Goal: Task Accomplishment & Management: Manage account settings

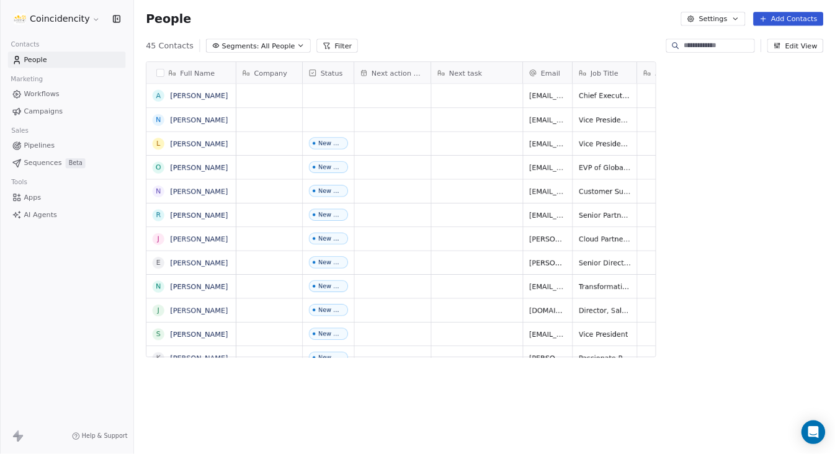
scroll to position [390, 658]
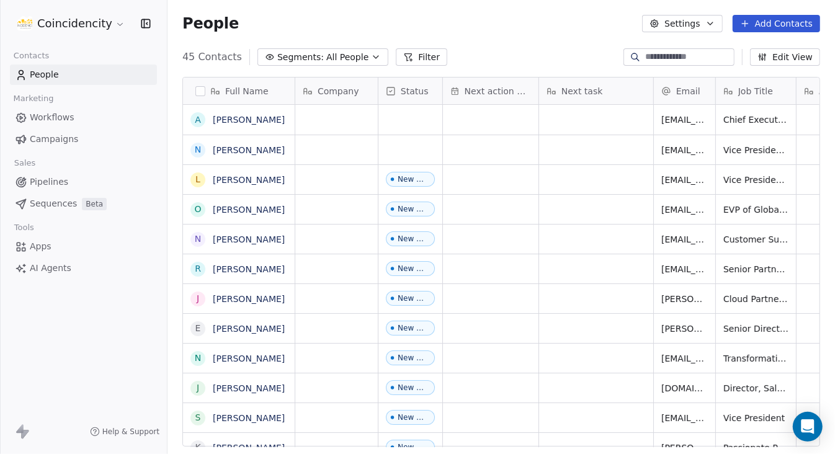
click at [719, 25] on button "Settings" at bounding box center [682, 23] width 80 height 17
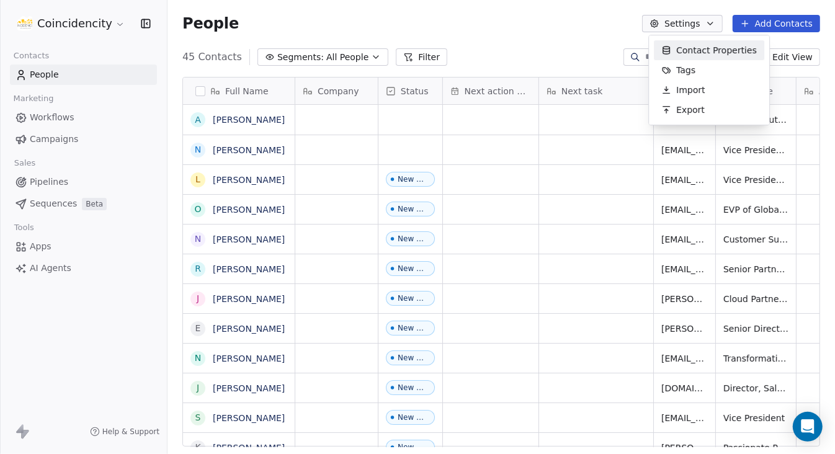
click at [60, 18] on html "Coincidencity Contacts People Marketing Workflows Campaigns Sales Pipelines Seq…" at bounding box center [417, 227] width 835 height 454
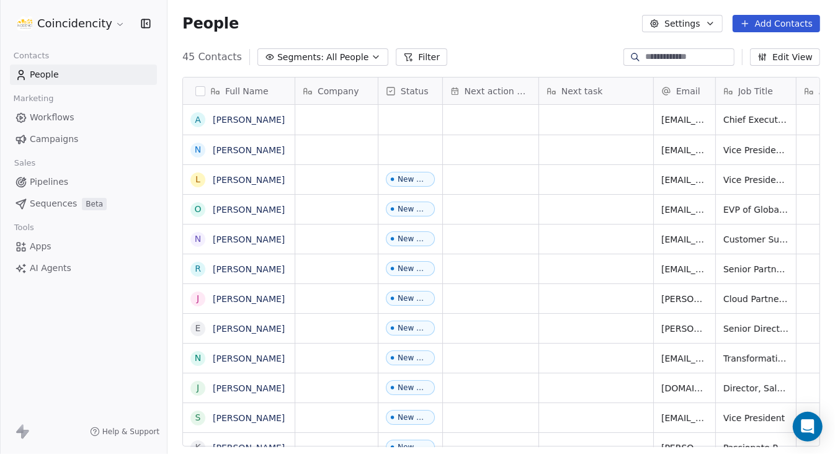
click at [60, 18] on html "Coincidencity Contacts People Marketing Workflows Campaigns Sales Pipelines Seq…" at bounding box center [417, 227] width 835 height 454
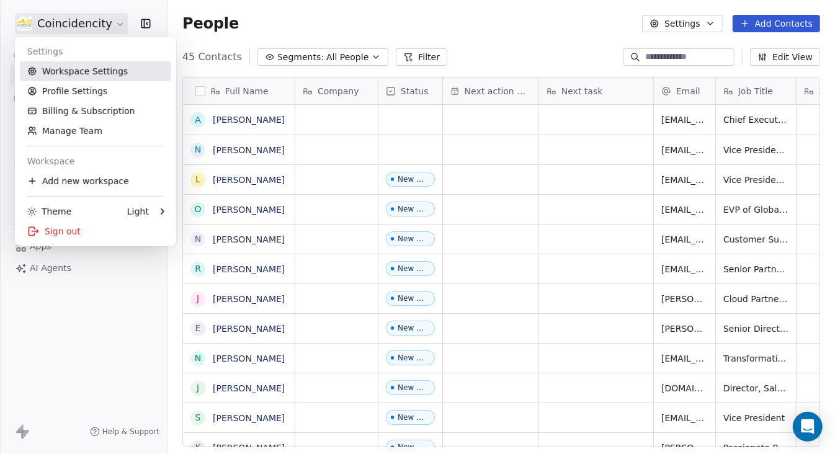
click at [58, 73] on link "Workspace Settings" at bounding box center [95, 71] width 151 height 20
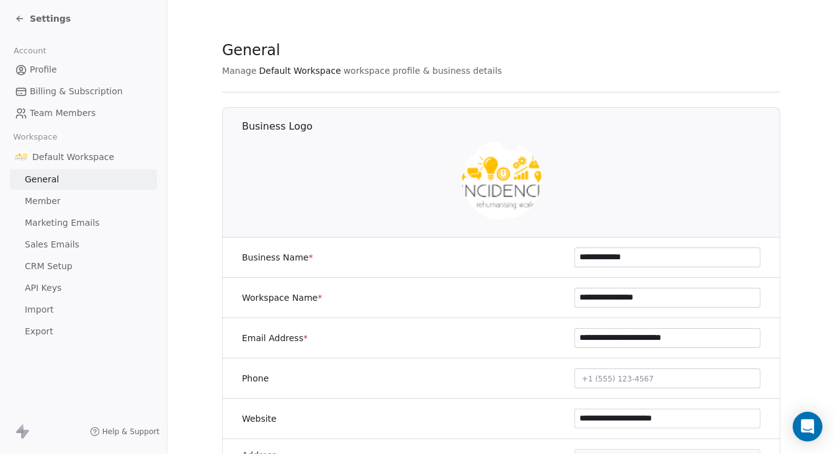
click at [57, 111] on span "Team Members" at bounding box center [63, 113] width 66 height 13
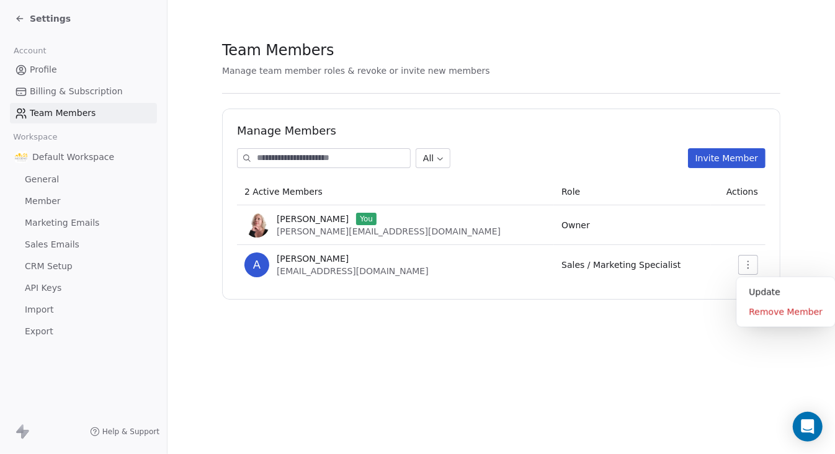
click at [750, 262] on icon "button" at bounding box center [748, 265] width 10 height 10
click at [757, 293] on div "Update" at bounding box center [785, 292] width 89 height 20
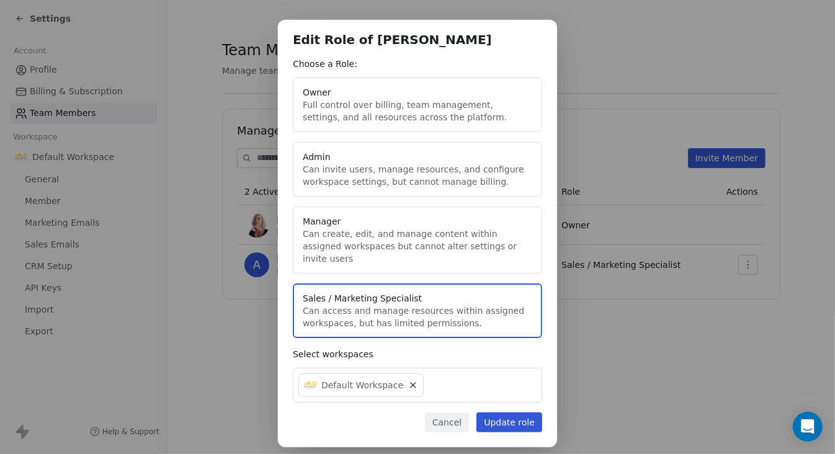
click at [361, 173] on button "Admin Can invite users, manage resources, and configure workspace settings, but…" at bounding box center [417, 169] width 249 height 55
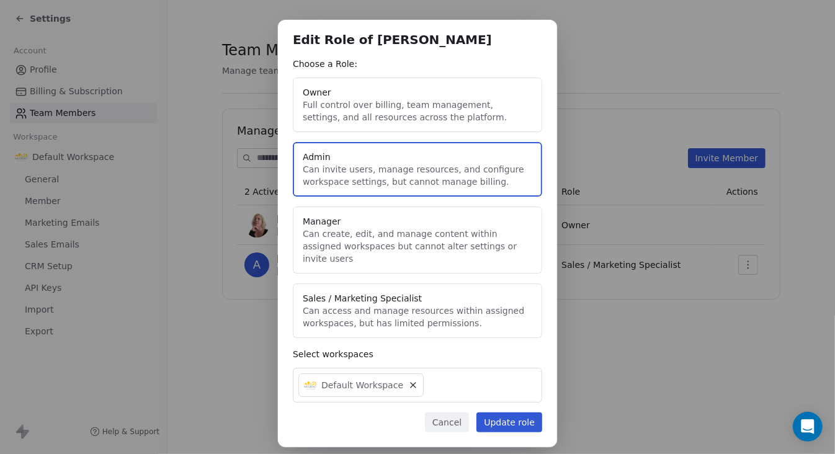
click at [479, 114] on button "Owner Full control over billing, team management, settings, and all resources a…" at bounding box center [417, 105] width 249 height 55
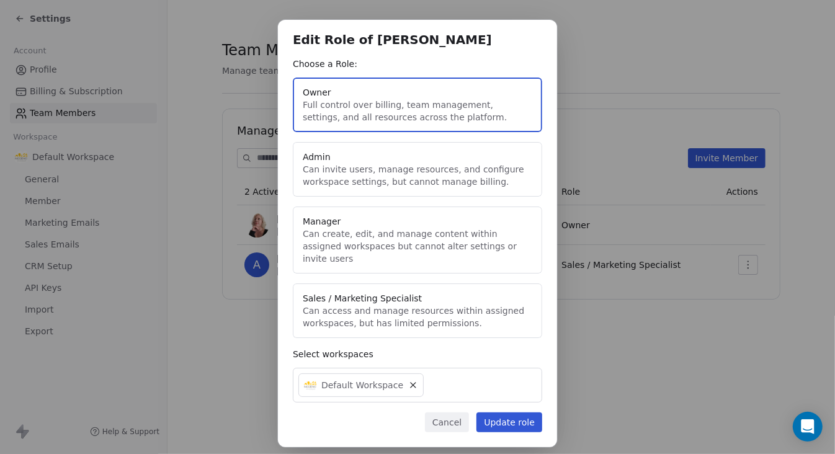
click at [521, 413] on button "Update role" at bounding box center [509, 423] width 66 height 20
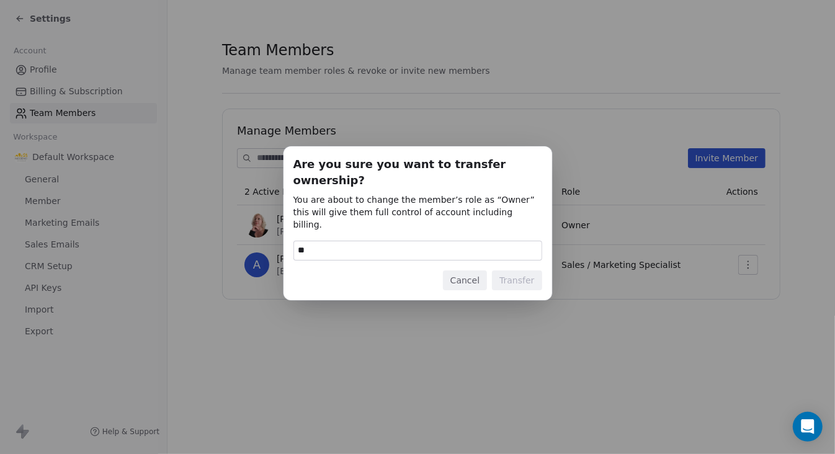
type input "*"
type input "********"
click at [519, 270] on button "Transfer" at bounding box center [517, 280] width 50 height 20
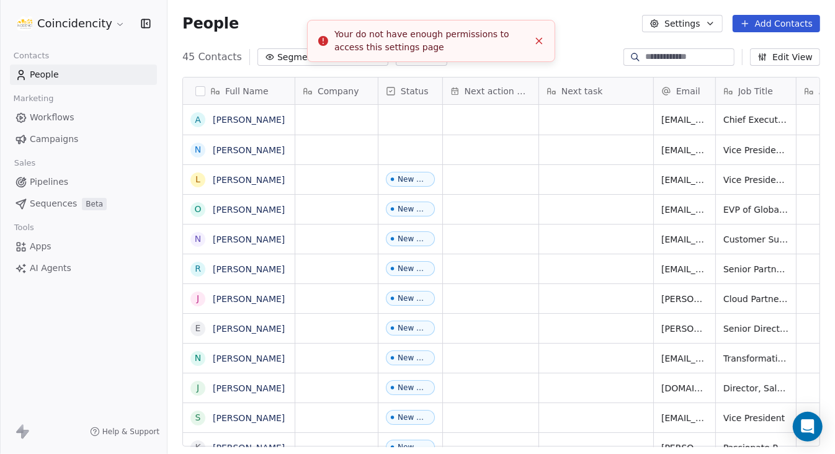
scroll to position [390, 658]
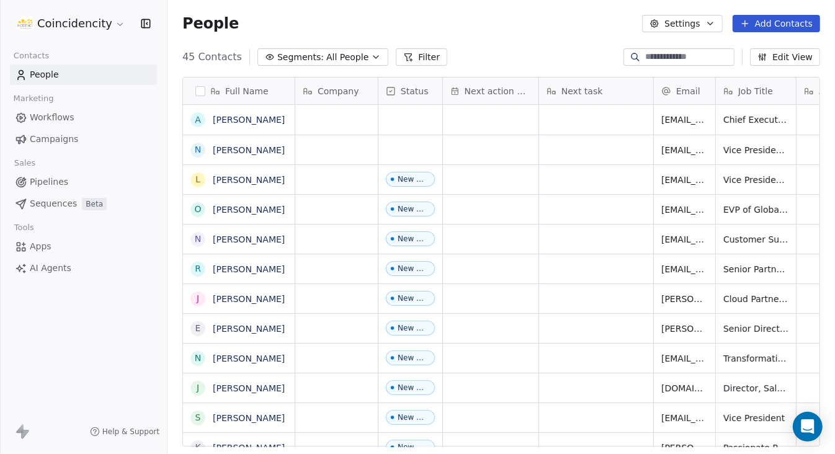
click at [701, 22] on button "Settings" at bounding box center [682, 23] width 80 height 17
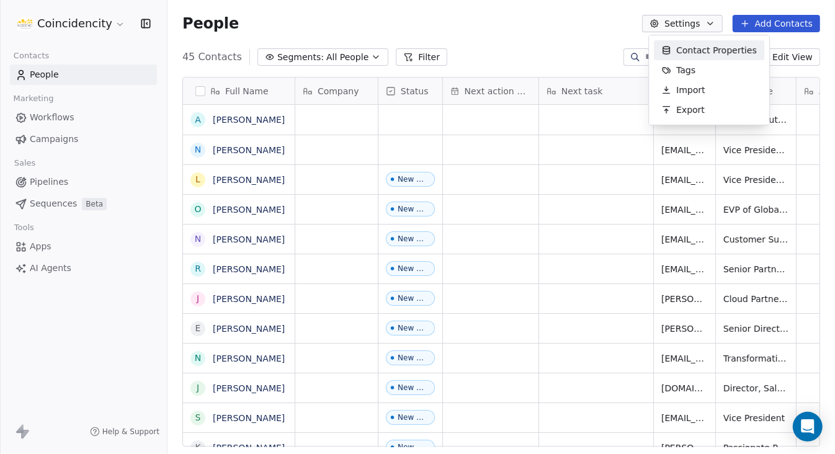
click at [68, 27] on html "Coincidencity Contacts People Marketing Workflows Campaigns Sales Pipelines Seq…" at bounding box center [417, 227] width 835 height 454
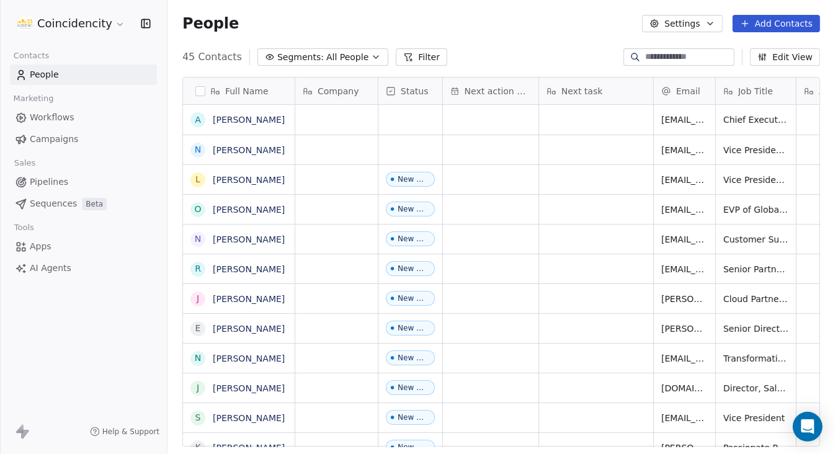
click at [68, 27] on html "Coincidencity Contacts People Marketing Workflows Campaigns Sales Pipelines Seq…" at bounding box center [417, 227] width 835 height 454
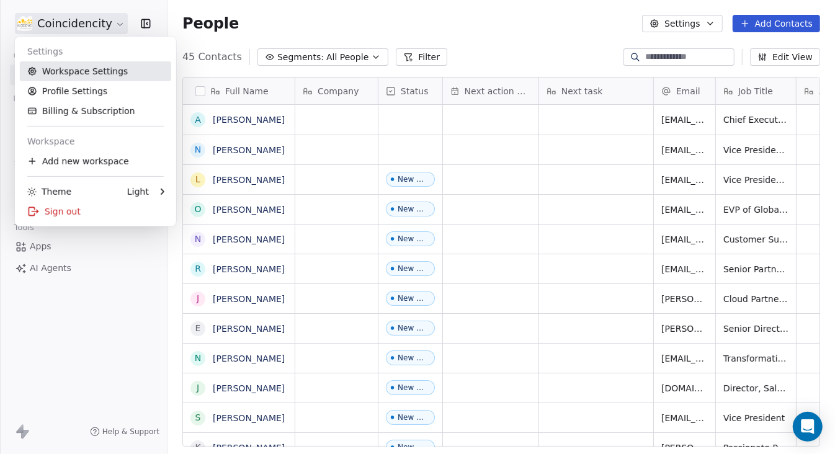
click at [85, 71] on link "Workspace Settings" at bounding box center [95, 71] width 151 height 20
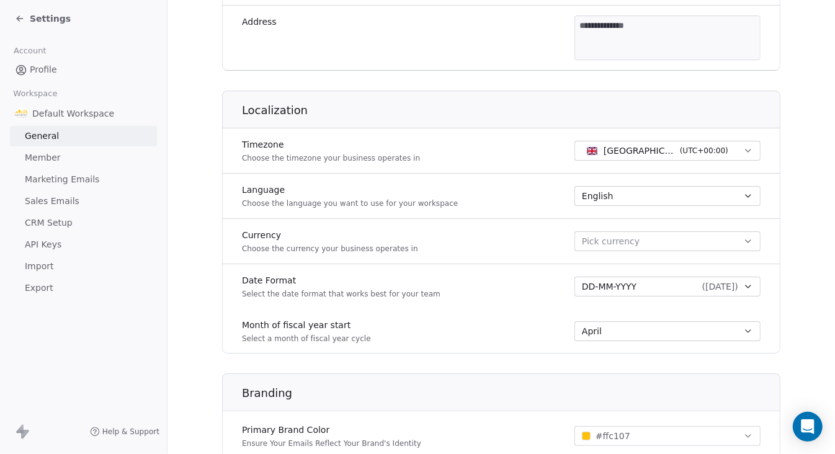
scroll to position [609, 0]
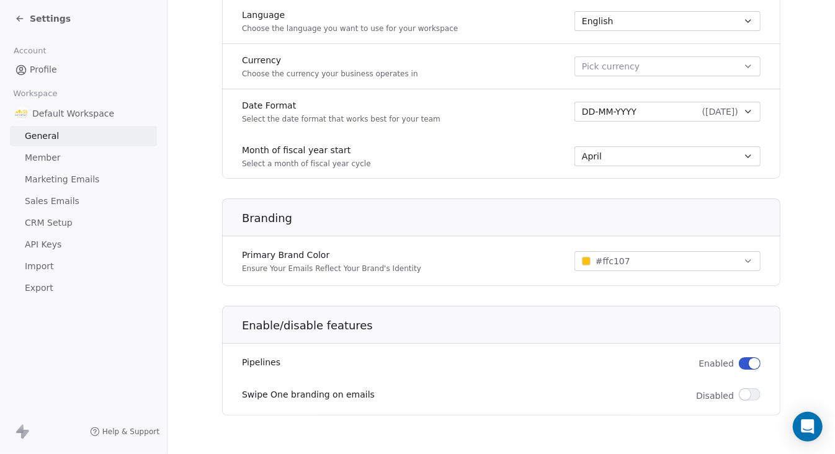
click at [56, 151] on link "Member" at bounding box center [83, 158] width 147 height 20
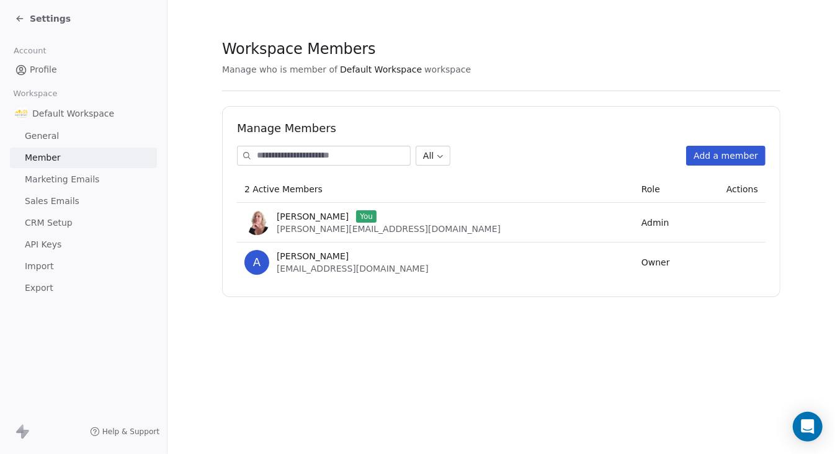
click at [634, 273] on td "Owner" at bounding box center [665, 263] width 63 height 40
click at [641, 263] on span "Owner" at bounding box center [655, 262] width 29 height 10
click at [86, 176] on span "Marketing Emails" at bounding box center [62, 179] width 74 height 13
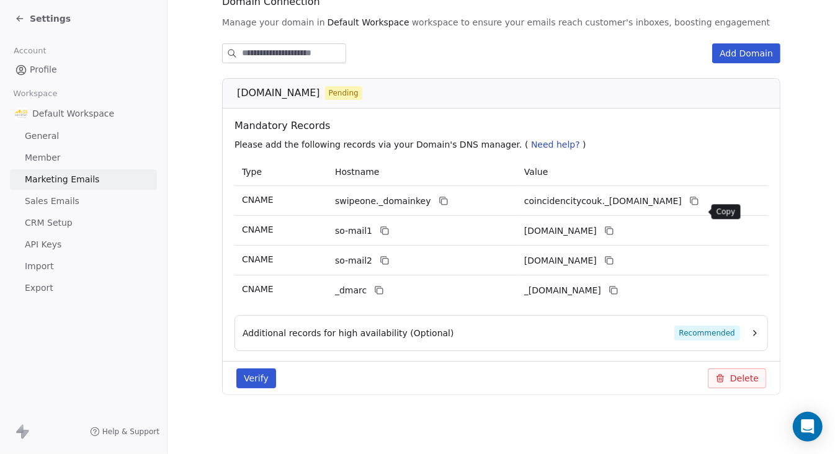
scroll to position [30, 0]
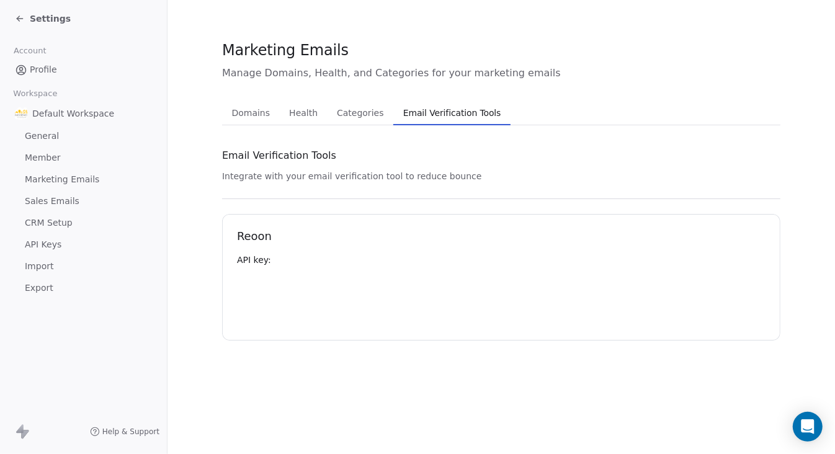
click at [429, 89] on div "Marketing Emails Manage Domains, Health, and Categories for your marketing emai…" at bounding box center [501, 190] width 558 height 301
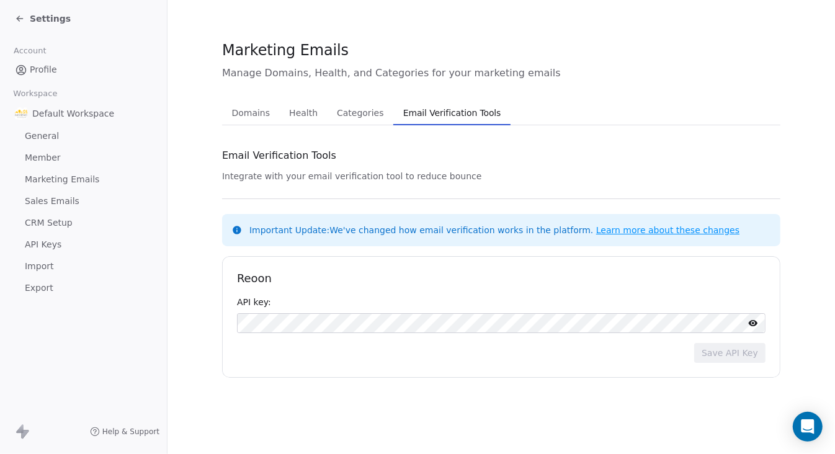
click at [61, 199] on span "Sales Emails" at bounding box center [52, 201] width 55 height 13
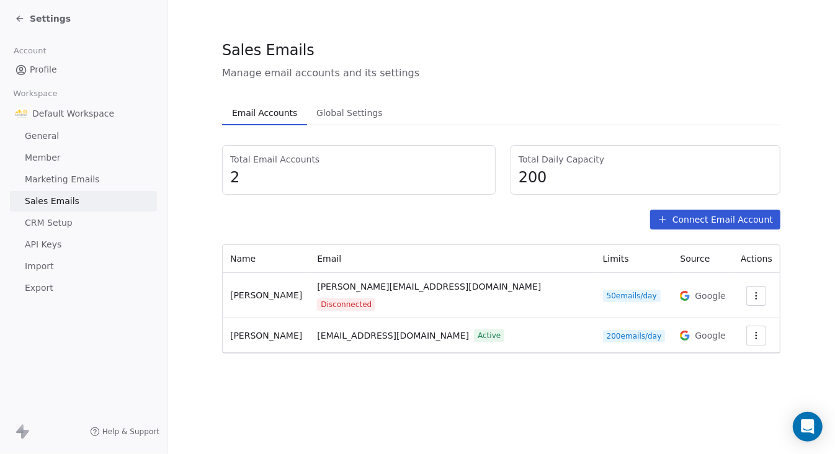
click at [751, 291] on icon "button" at bounding box center [756, 296] width 10 height 10
click at [745, 312] on span "Reconnect" at bounding box center [730, 317] width 46 height 13
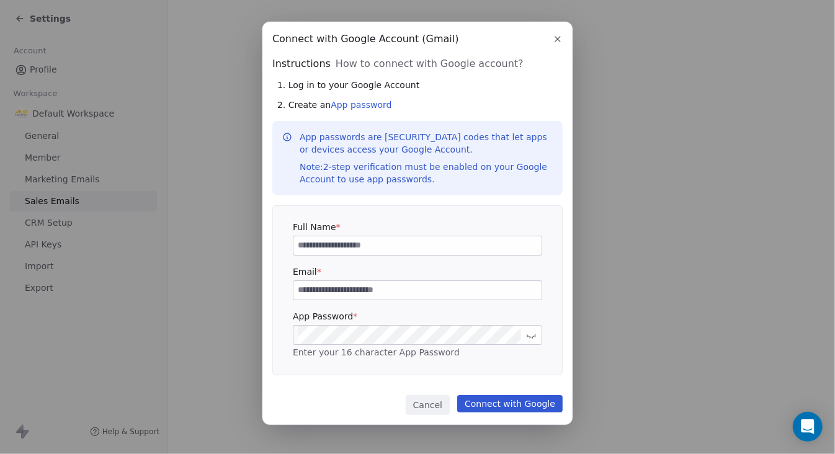
click at [367, 244] on input at bounding box center [417, 245] width 248 height 19
type input "*"
type input "**********"
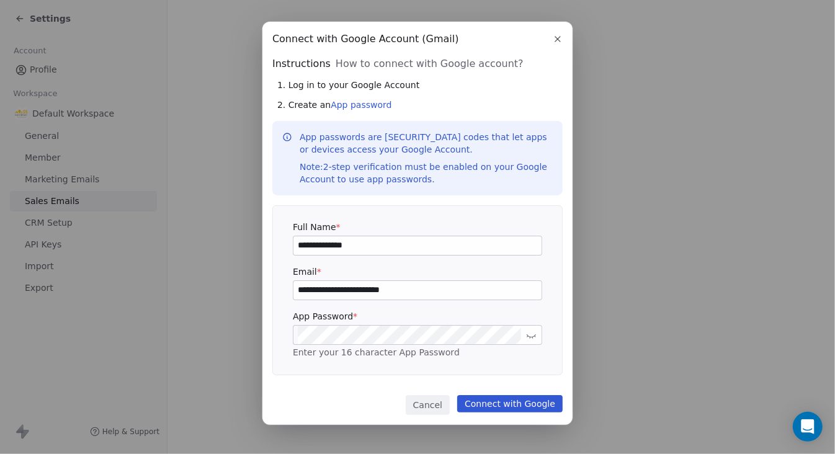
type input "**********"
click at [512, 332] on span at bounding box center [514, 335] width 10 height 10
click at [368, 104] on link "App password" at bounding box center [361, 105] width 61 height 10
click at [501, 404] on button "Connect with Google" at bounding box center [509, 403] width 105 height 17
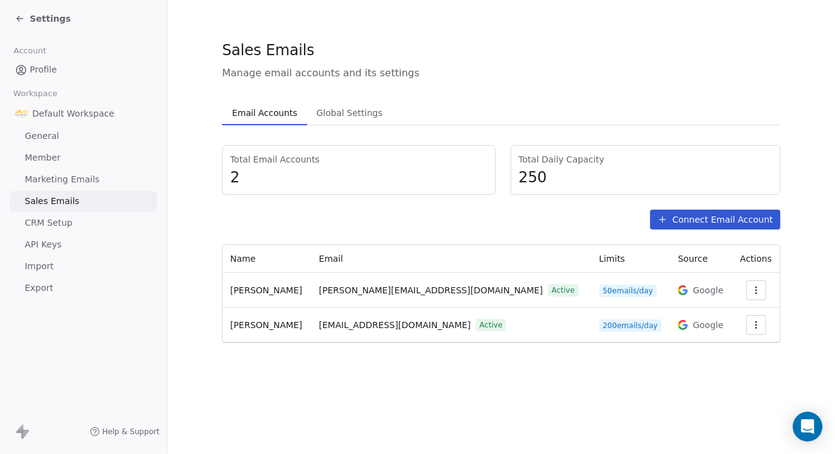
click at [355, 116] on span "Global Settings" at bounding box center [349, 112] width 76 height 17
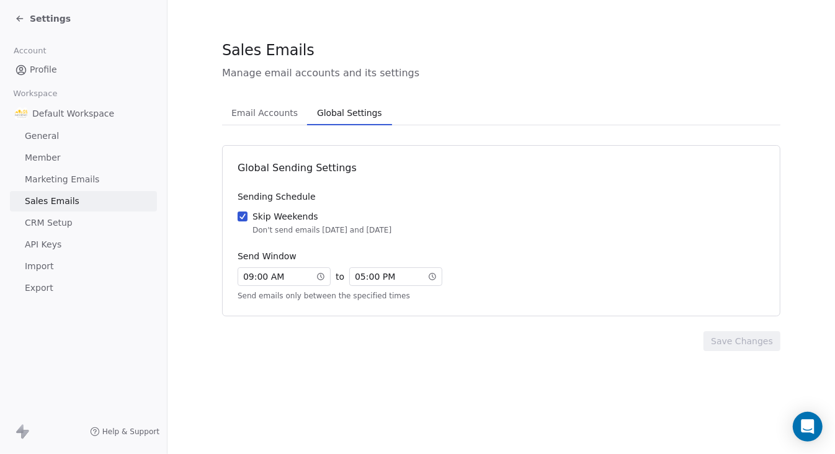
click at [253, 111] on span "Email Accounts" at bounding box center [264, 112] width 76 height 17
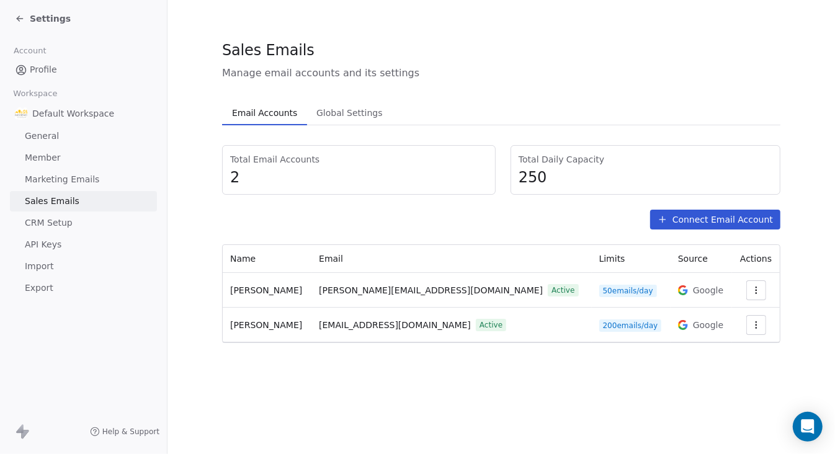
click at [746, 326] on button "button" at bounding box center [756, 325] width 20 height 20
click at [741, 349] on span "Settings" at bounding box center [732, 352] width 35 height 13
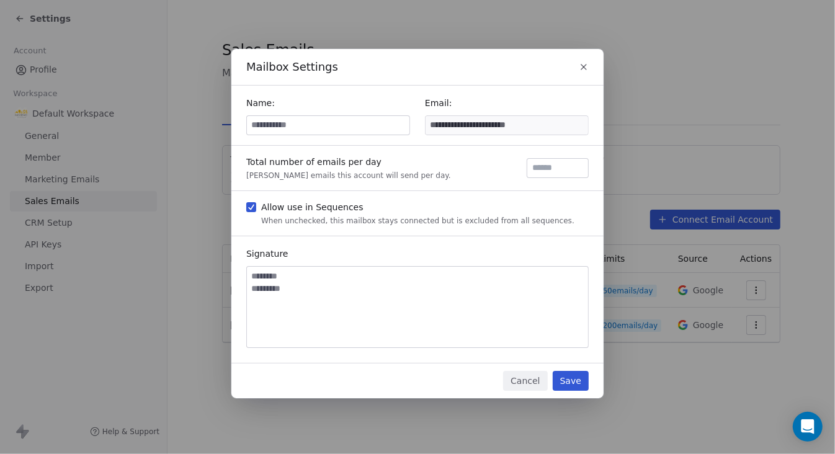
click at [504, 121] on input "**********" at bounding box center [507, 125] width 163 height 19
click at [587, 65] on icon "button" at bounding box center [584, 67] width 10 height 10
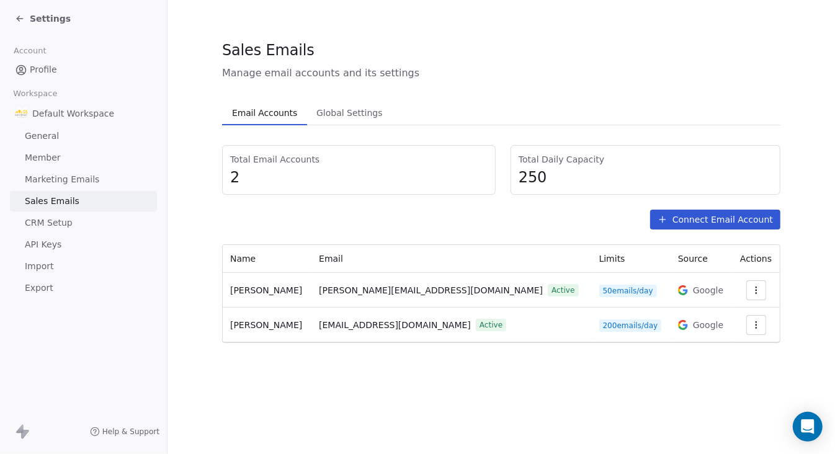
click at [693, 219] on button "Connect Email Account" at bounding box center [715, 220] width 130 height 20
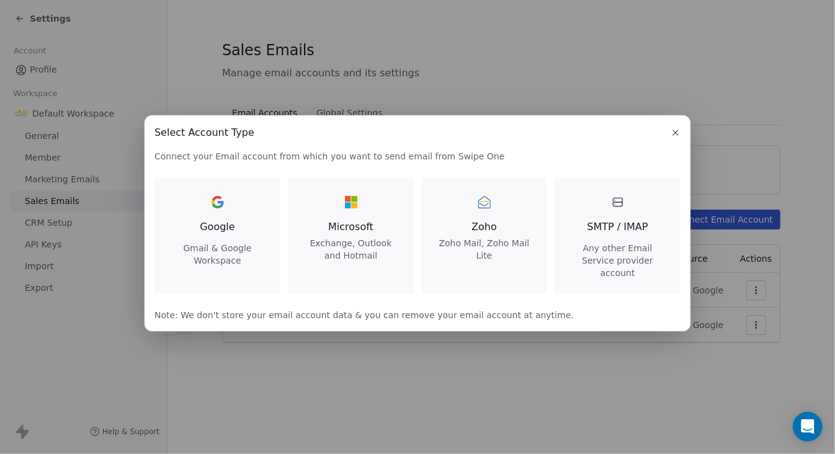
click at [203, 207] on div "Google Gmail & Google Workspace" at bounding box center [217, 229] width 96 height 74
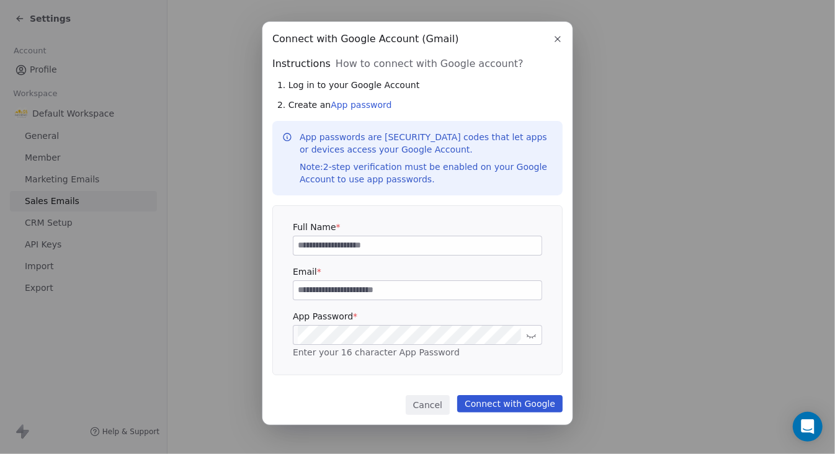
click at [353, 255] on div at bounding box center [417, 246] width 249 height 20
type input "**********"
click at [395, 288] on input at bounding box center [417, 290] width 248 height 19
type input "**********"
click at [656, 355] on div "**********" at bounding box center [417, 227] width 835 height 450
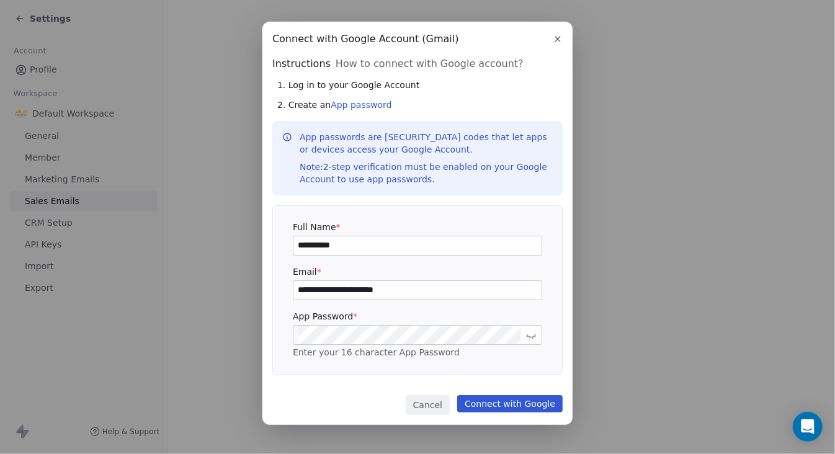
click at [522, 405] on button "Connect with Google" at bounding box center [509, 403] width 105 height 17
click at [559, 44] on button "button" at bounding box center [557, 39] width 15 height 15
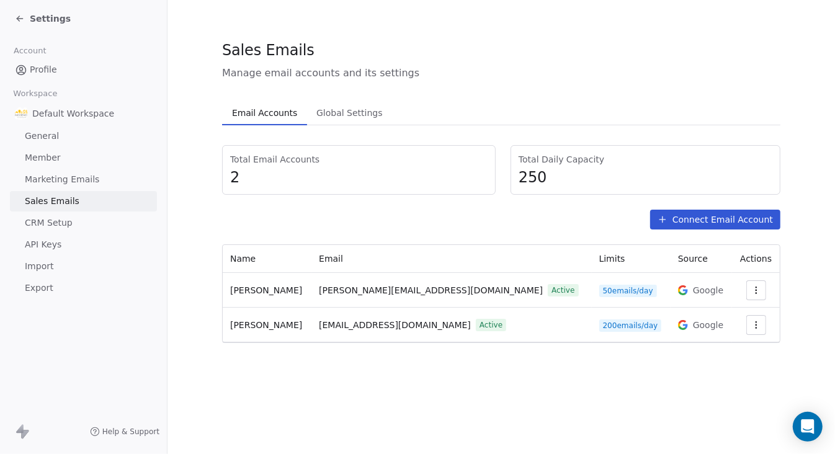
click at [82, 173] on span "Marketing Emails" at bounding box center [62, 179] width 74 height 13
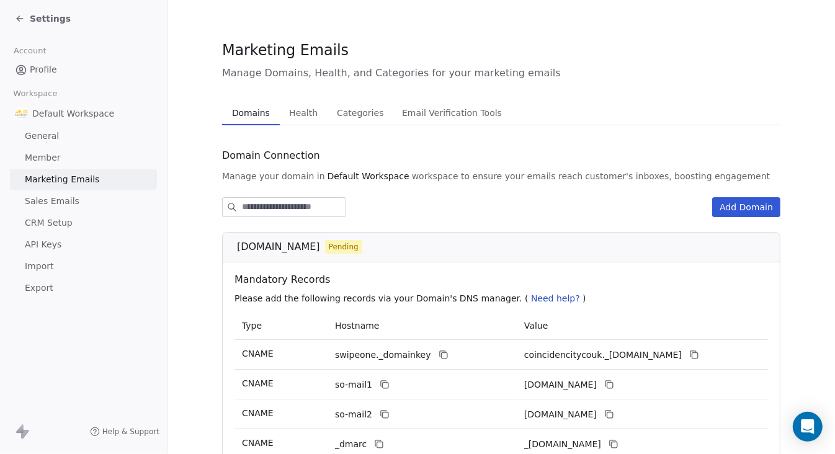
click at [436, 112] on span "Email Verification Tools" at bounding box center [452, 112] width 110 height 17
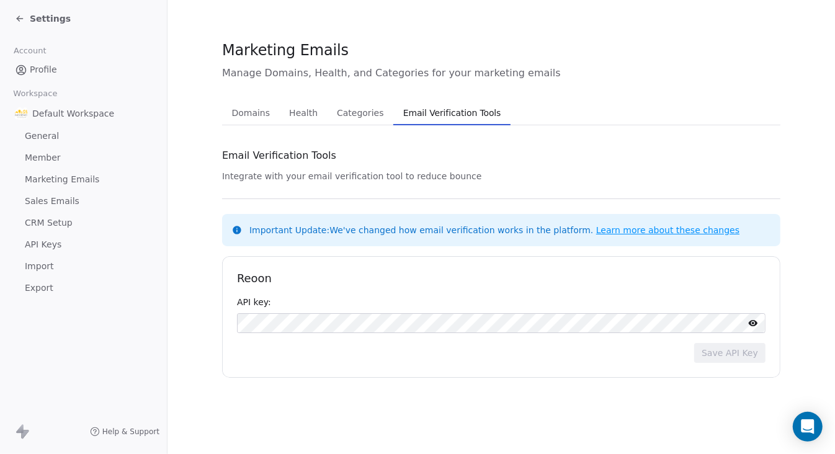
click at [31, 225] on span "CRM Setup" at bounding box center [49, 222] width 48 height 13
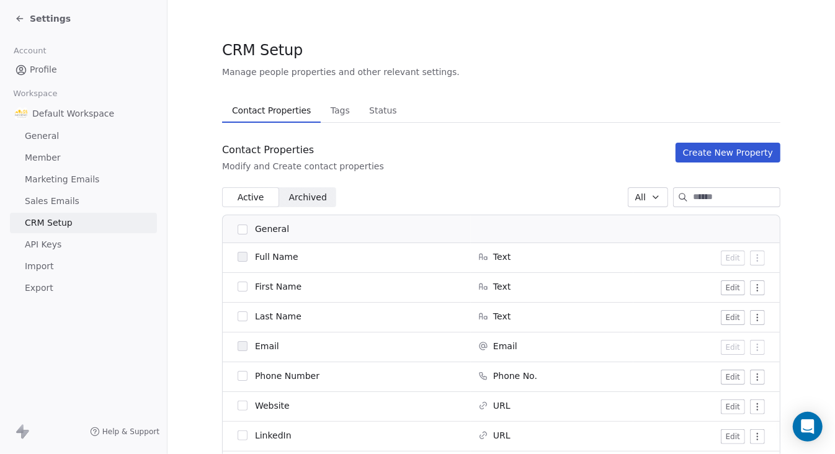
click at [48, 133] on span "General" at bounding box center [42, 136] width 34 height 13
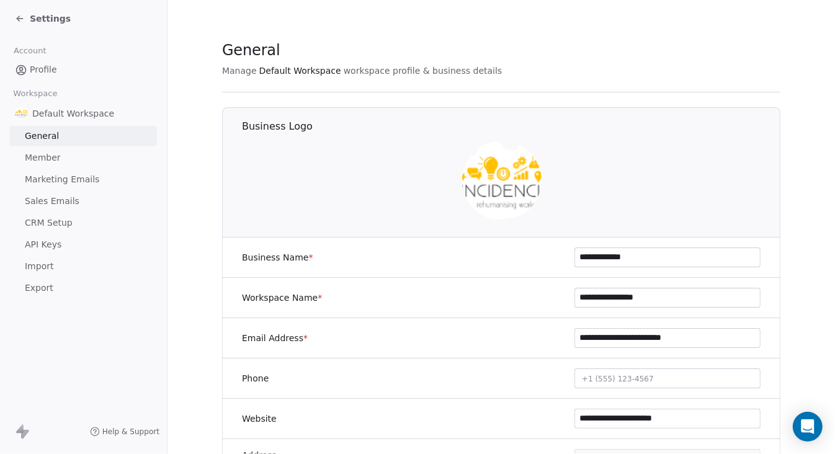
click at [61, 181] on span "Marketing Emails" at bounding box center [62, 179] width 74 height 13
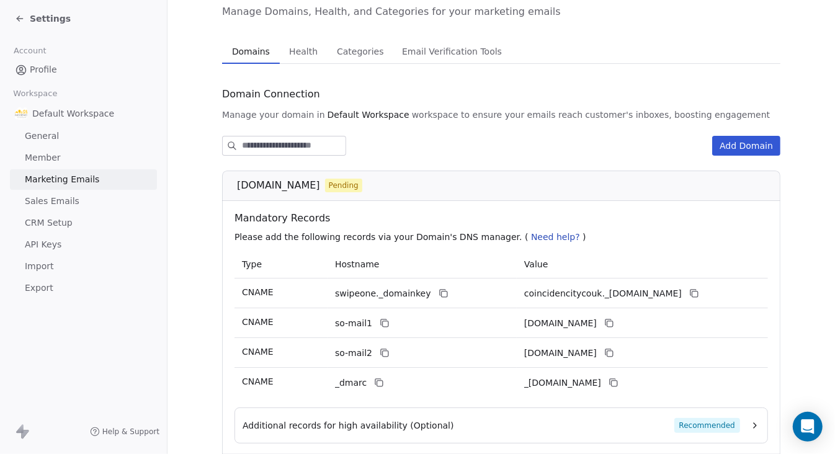
scroll to position [154, 0]
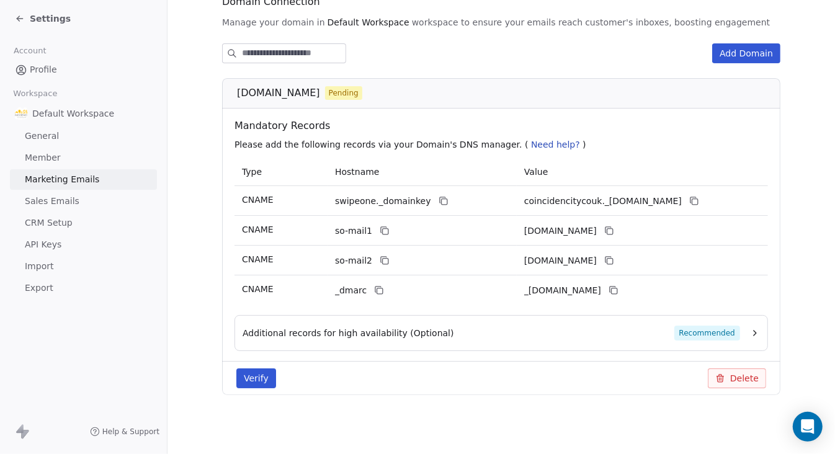
click at [751, 331] on icon "button" at bounding box center [755, 333] width 10 height 10
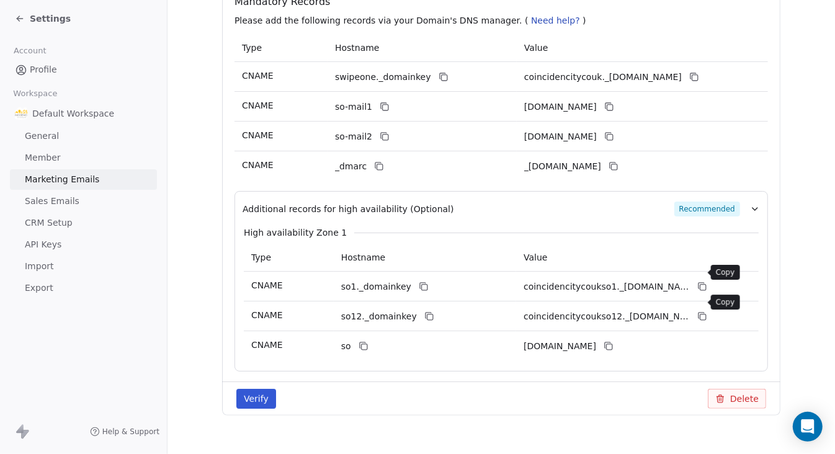
scroll to position [298, 0]
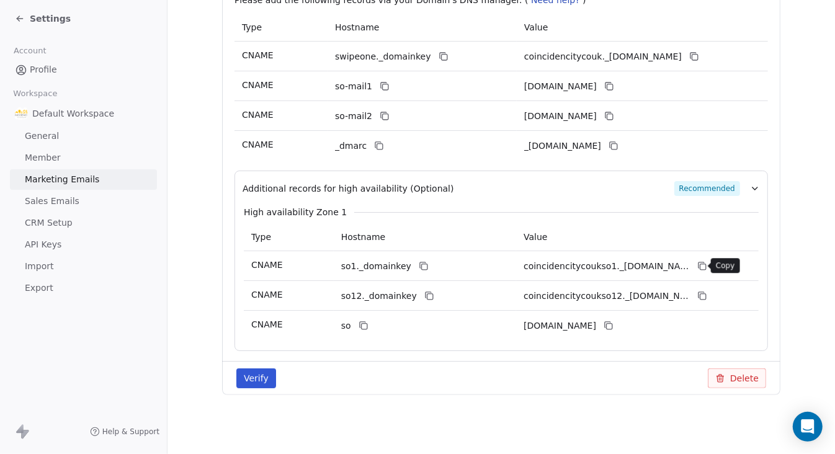
click at [252, 377] on button "Verify" at bounding box center [256, 378] width 40 height 20
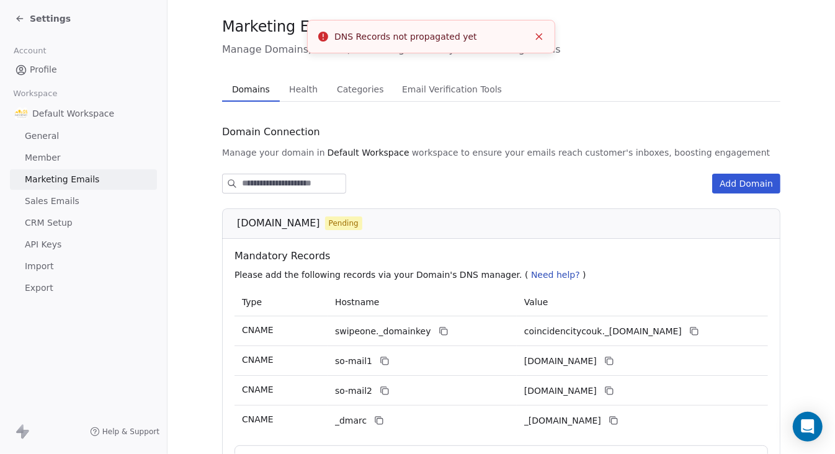
scroll to position [0, 0]
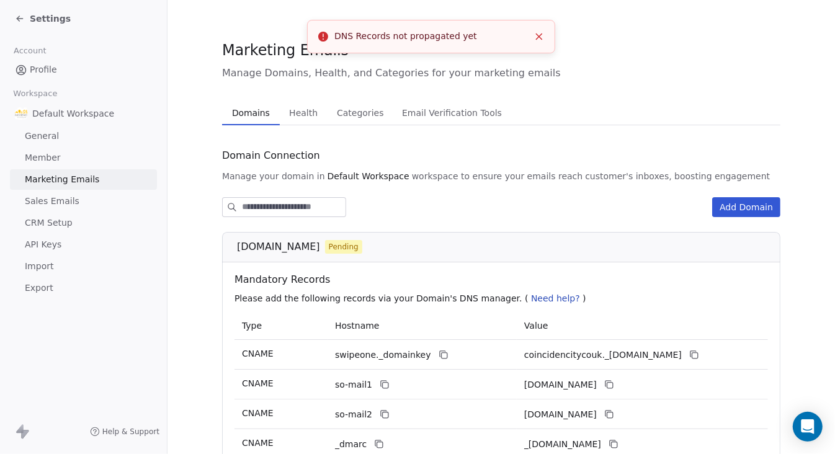
click at [543, 33] on icon "Close toast" at bounding box center [538, 36] width 11 height 11
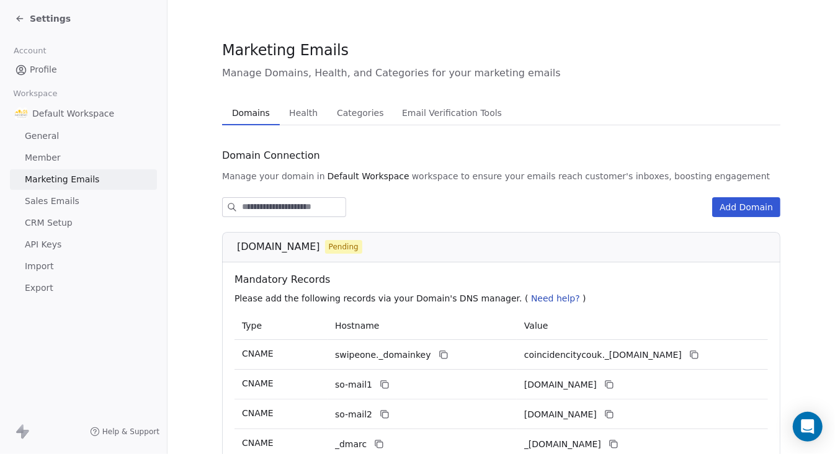
click at [341, 109] on span "Categories" at bounding box center [360, 112] width 56 height 17
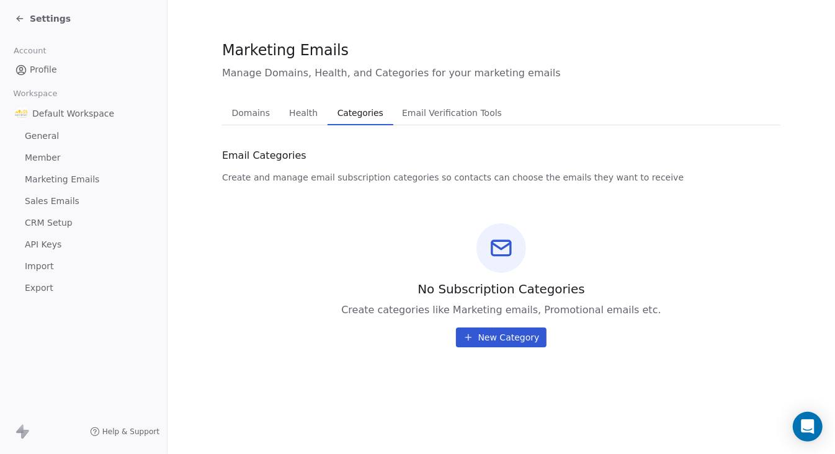
click at [71, 197] on span "Sales Emails" at bounding box center [52, 201] width 55 height 13
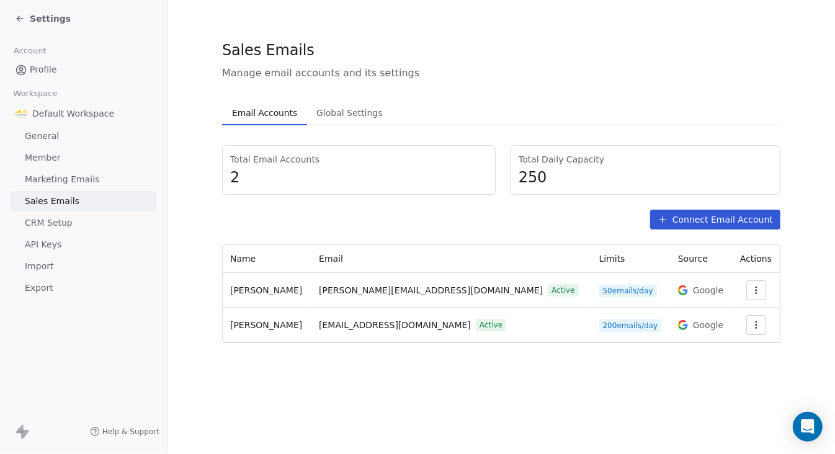
click at [336, 114] on span "Global Settings" at bounding box center [349, 112] width 76 height 17
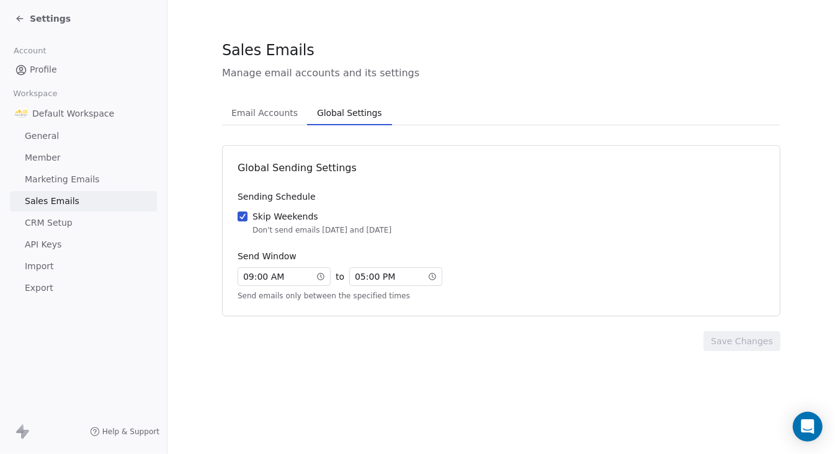
click at [266, 122] on button "Email Accounts Email Accounts" at bounding box center [264, 112] width 85 height 25
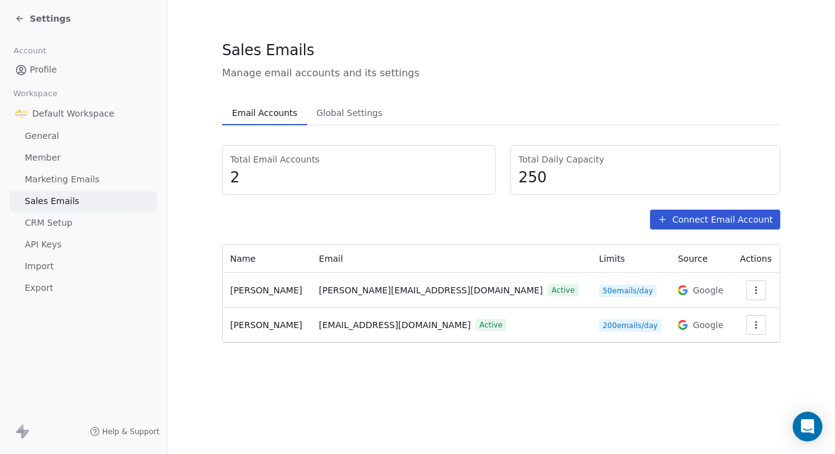
click at [733, 215] on button "Connect Email Account" at bounding box center [715, 220] width 130 height 20
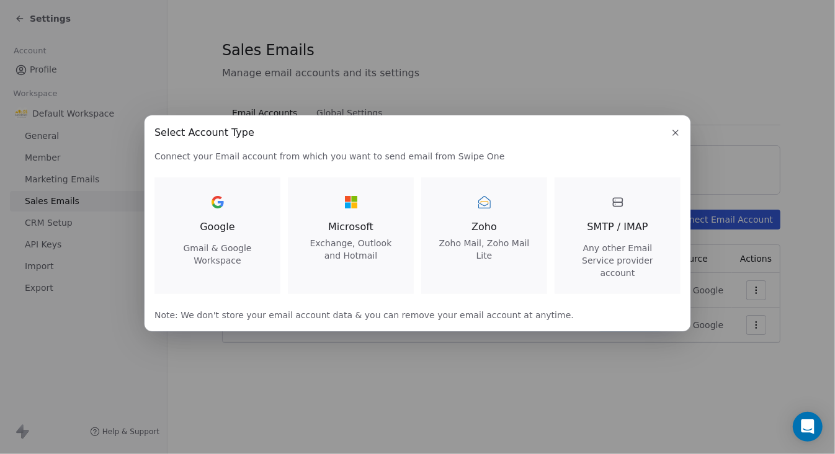
click at [221, 256] on span "Gmail & Google Workspace" at bounding box center [217, 254] width 96 height 25
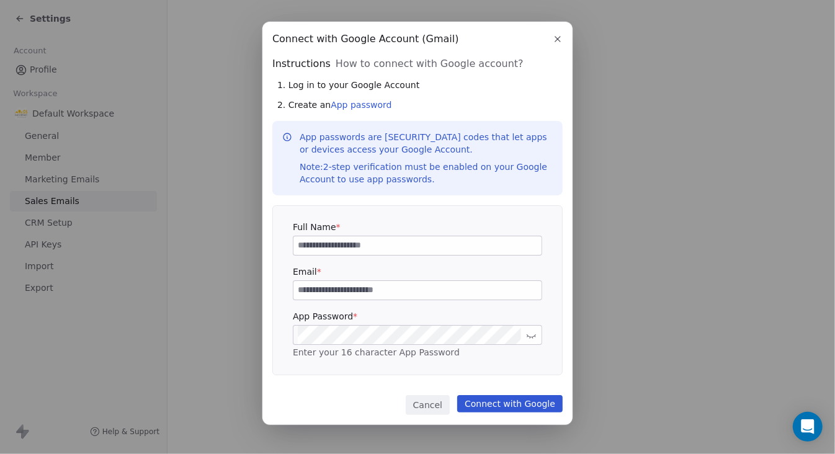
click at [555, 44] on icon "button" at bounding box center [558, 39] width 10 height 10
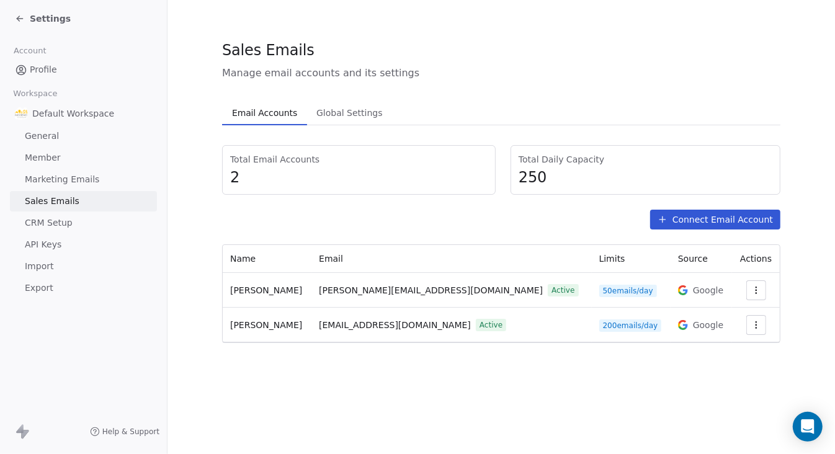
click at [12, 13] on div "Settings" at bounding box center [83, 18] width 167 height 37
click at [25, 18] on div "Settings" at bounding box center [43, 18] width 56 height 12
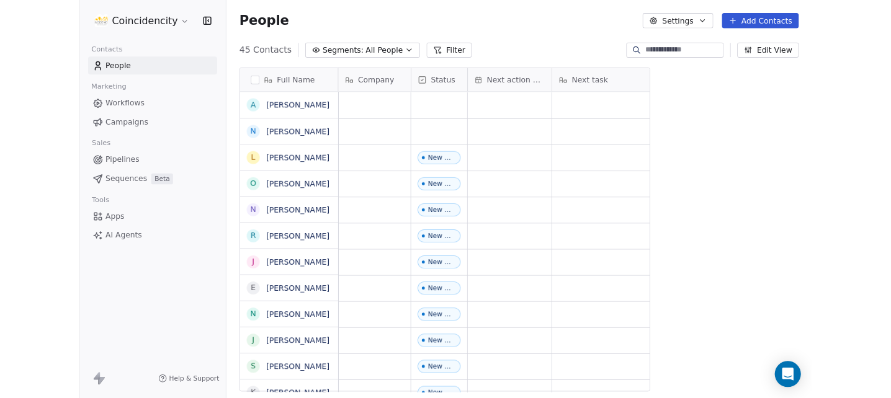
scroll to position [390, 489]
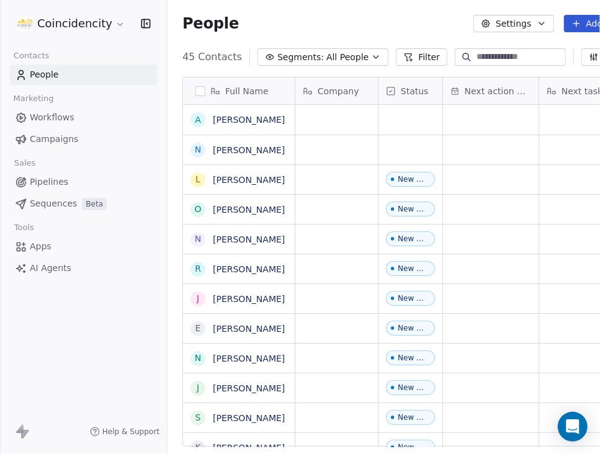
click at [35, 21] on html "Coincidencity Contacts People Marketing Workflows Campaigns Sales Pipelines Seq…" at bounding box center [300, 227] width 600 height 454
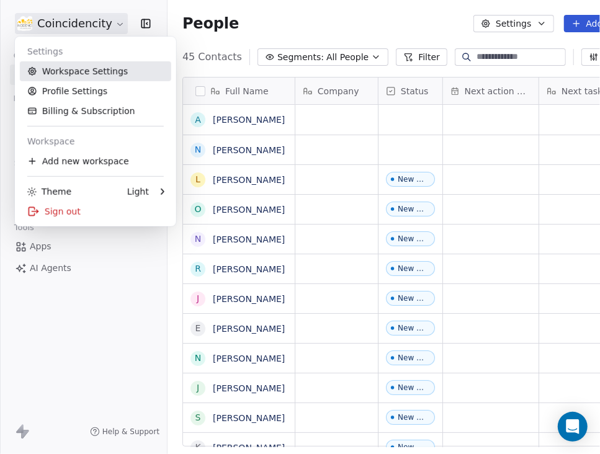
click at [55, 69] on link "Workspace Settings" at bounding box center [95, 71] width 151 height 20
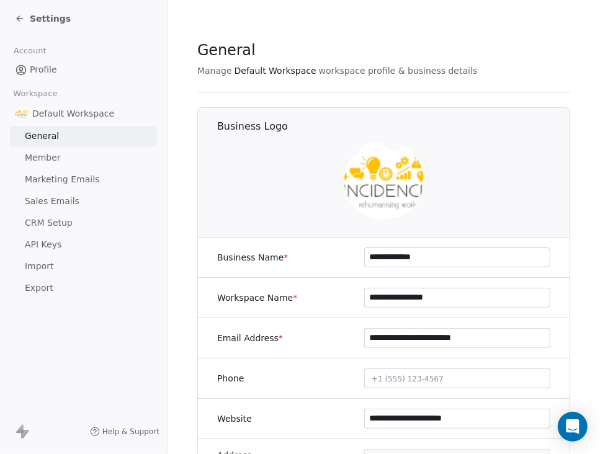
click at [66, 200] on span "Sales Emails" at bounding box center [52, 201] width 55 height 13
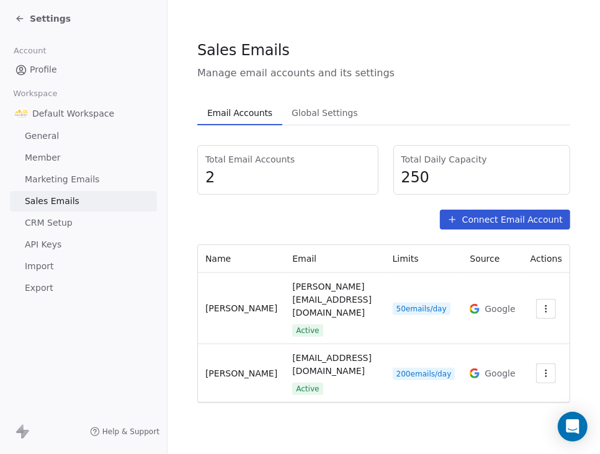
click at [464, 220] on button "Connect Email Account" at bounding box center [505, 220] width 130 height 20
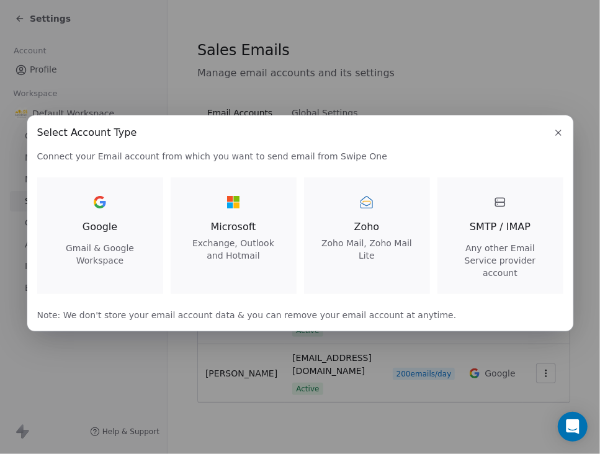
click at [96, 212] on div at bounding box center [100, 202] width 20 height 20
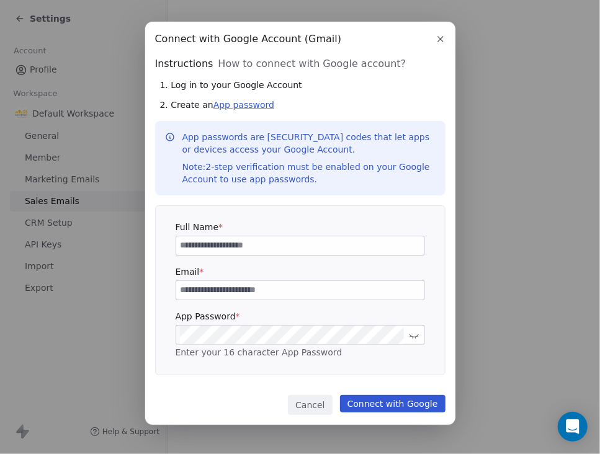
click at [251, 107] on link "App password" at bounding box center [243, 105] width 61 height 10
click at [292, 247] on input at bounding box center [300, 245] width 248 height 19
type input "**********"
click at [315, 298] on input at bounding box center [300, 290] width 248 height 19
type input "**********"
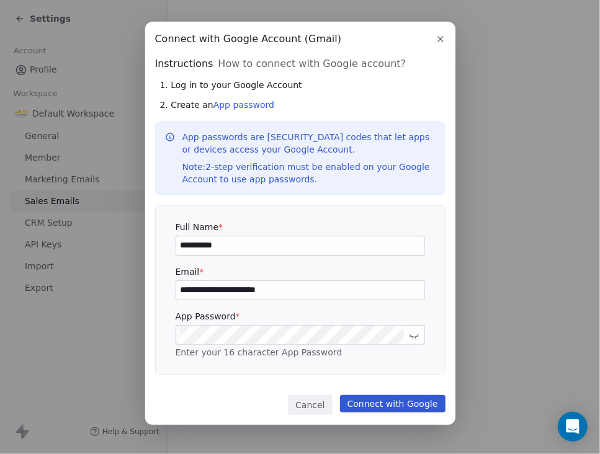
click at [397, 406] on button "Connect with Google" at bounding box center [392, 403] width 105 height 17
click at [435, 40] on icon "button" at bounding box center [440, 39] width 10 height 10
